Goal: Information Seeking & Learning: Learn about a topic

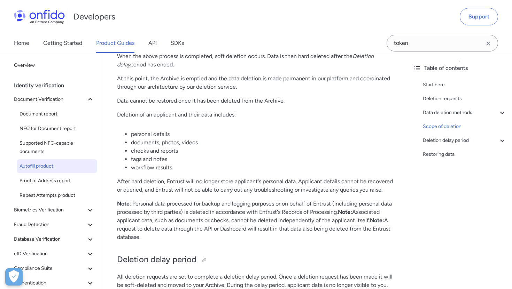
click at [49, 169] on span "Autofill product" at bounding box center [57, 166] width 75 height 8
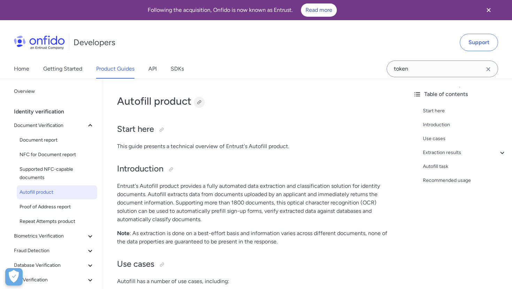
click at [197, 101] on div at bounding box center [199, 103] width 6 height 6
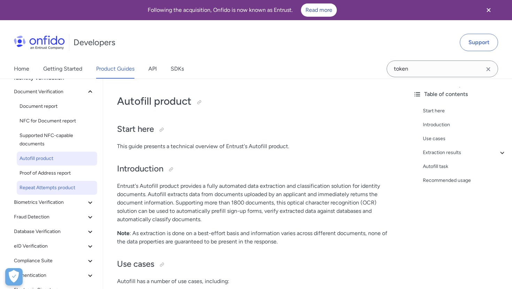
scroll to position [34, 0]
click at [35, 187] on span "Repeat Attempts product" at bounding box center [57, 187] width 75 height 8
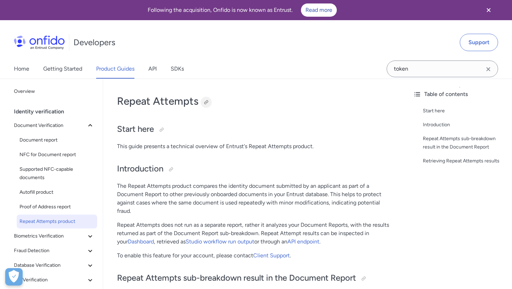
click at [202, 100] on div at bounding box center [206, 102] width 11 height 11
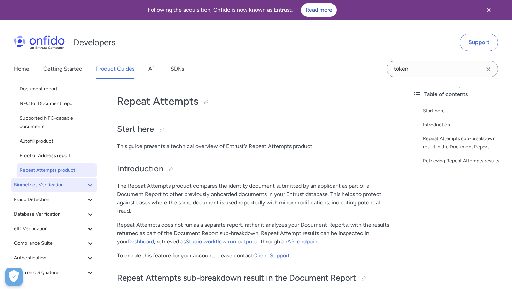
scroll to position [53, 0]
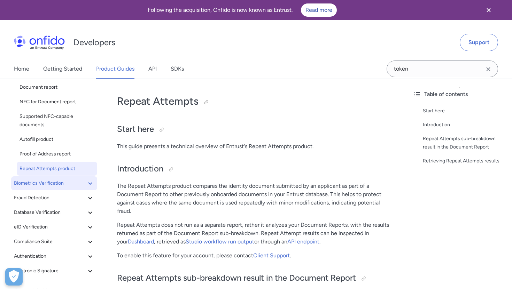
click at [38, 186] on span "Biometrics Verification" at bounding box center [50, 183] width 72 height 8
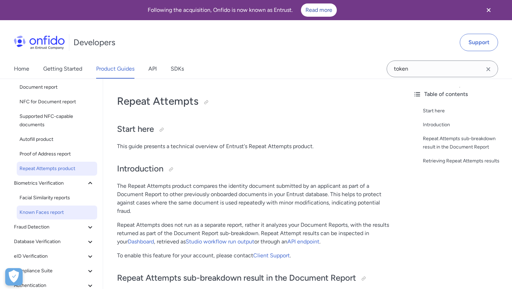
click at [40, 212] on span "Known Faces report" at bounding box center [57, 213] width 75 height 8
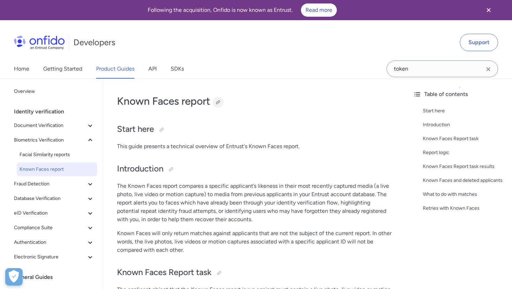
click at [219, 99] on div at bounding box center [217, 102] width 11 height 11
click at [31, 187] on span "Fraud Detection" at bounding box center [50, 184] width 72 height 8
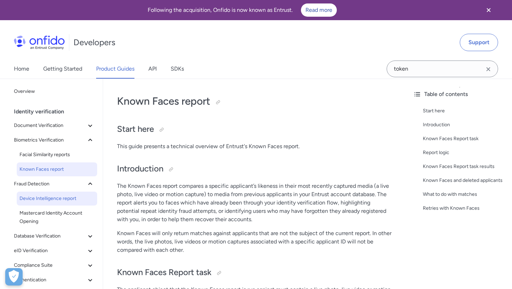
click at [39, 201] on span "Device Intelligence report" at bounding box center [57, 199] width 75 height 8
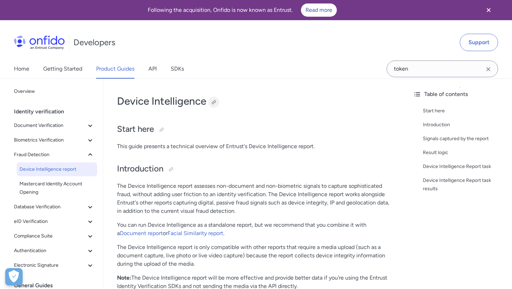
click at [216, 99] on div at bounding box center [213, 102] width 11 height 11
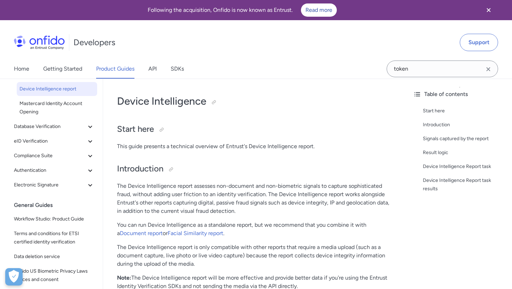
scroll to position [81, 0]
click at [67, 70] on link "Getting Started" at bounding box center [62, 69] width 39 height 20
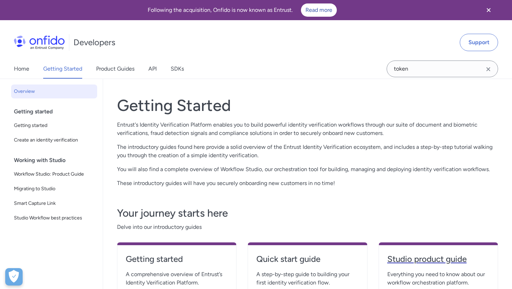
click at [445, 259] on h4 "Studio product guide" at bounding box center [438, 259] width 102 height 11
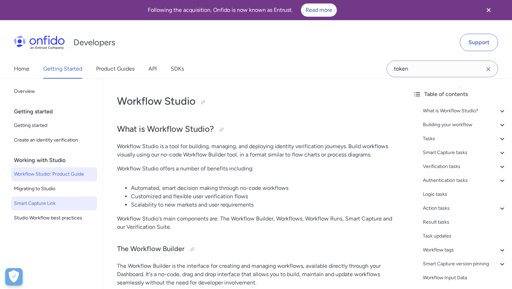
click at [56, 206] on span "Smart Capture Link" at bounding box center [54, 204] width 80 height 8
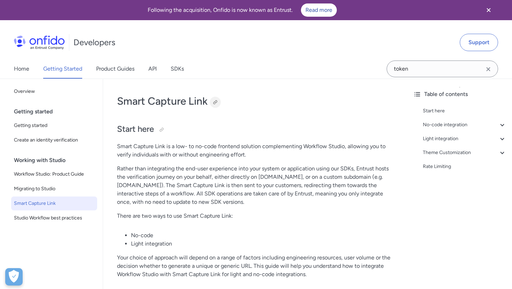
click at [216, 101] on div at bounding box center [215, 103] width 6 height 6
click at [126, 71] on link "Product Guides" at bounding box center [115, 69] width 38 height 20
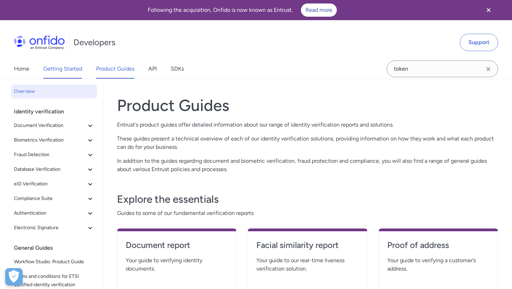
click at [62, 70] on link "Getting Started" at bounding box center [62, 69] width 39 height 20
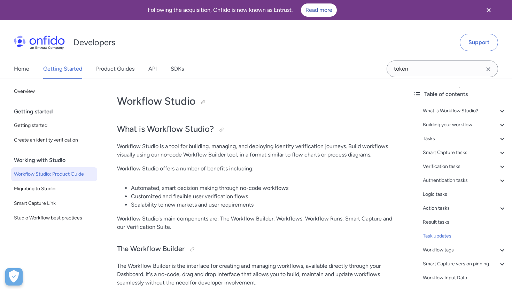
scroll to position [17, 0]
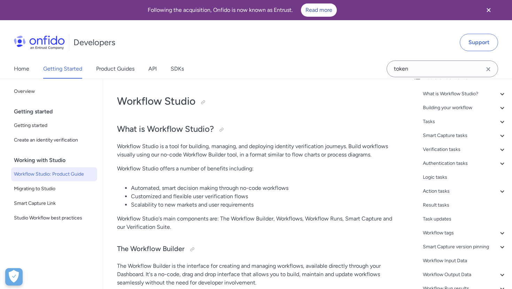
click at [433, 197] on div "What is Workflow Studio? - The Workflow Builder - Workflows - Workflow Runs - V…" at bounding box center [459, 207] width 93 height 240
click at [433, 195] on div "Action tasks" at bounding box center [465, 191] width 84 height 8
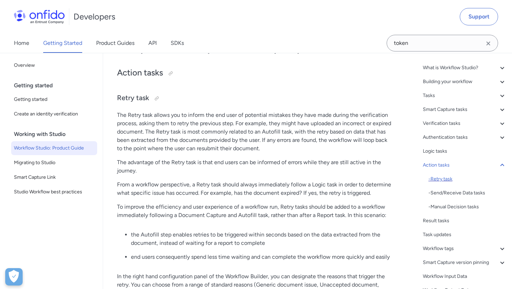
click at [438, 178] on div "- Retry task" at bounding box center [467, 179] width 78 height 8
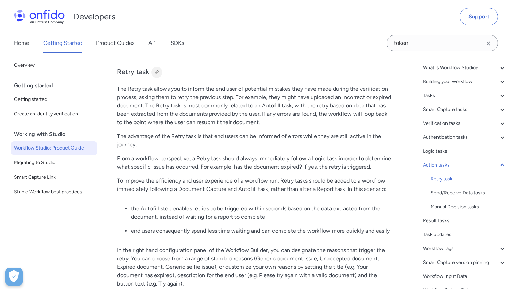
click at [159, 75] on div at bounding box center [157, 73] width 6 height 6
click at [442, 208] on div "- Manual Decision tasks" at bounding box center [467, 207] width 78 height 8
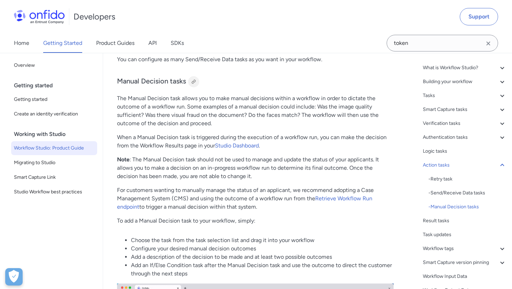
click at [196, 79] on div at bounding box center [194, 82] width 6 height 6
click at [119, 47] on link "Product Guides" at bounding box center [115, 43] width 38 height 20
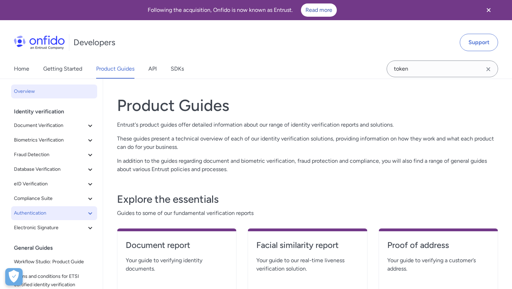
click at [52, 210] on span "Authentication" at bounding box center [50, 213] width 72 height 8
click at [38, 211] on span "Authentication" at bounding box center [50, 213] width 72 height 8
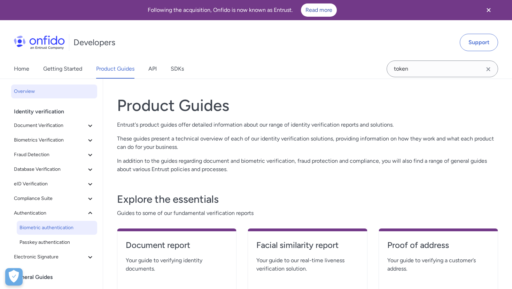
click at [37, 227] on span "Biometric authentication" at bounding box center [57, 228] width 75 height 8
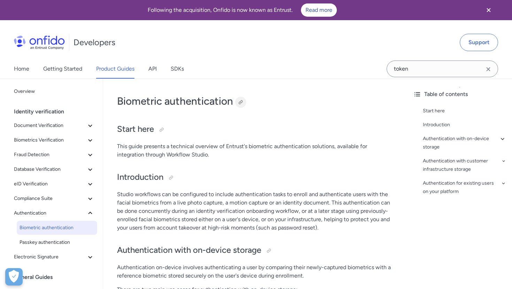
click at [241, 102] on div at bounding box center [241, 103] width 6 height 6
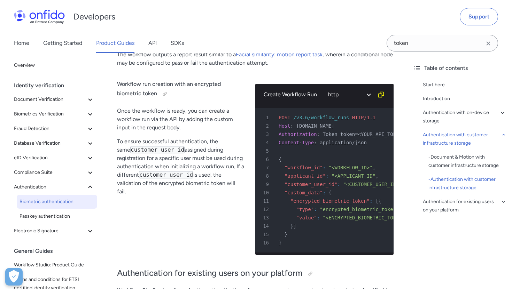
scroll to position [2389, 0]
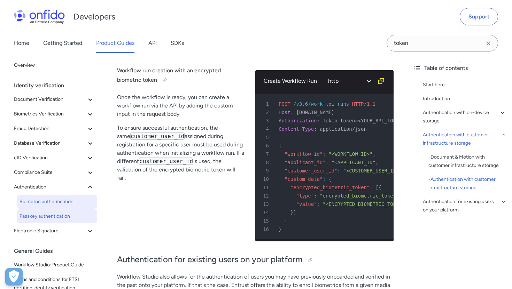
click at [67, 218] on span "Passkey authentication" at bounding box center [57, 216] width 75 height 8
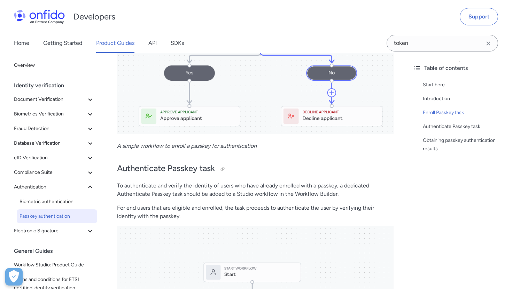
scroll to position [613, 0]
